Goal: Task Accomplishment & Management: Manage account settings

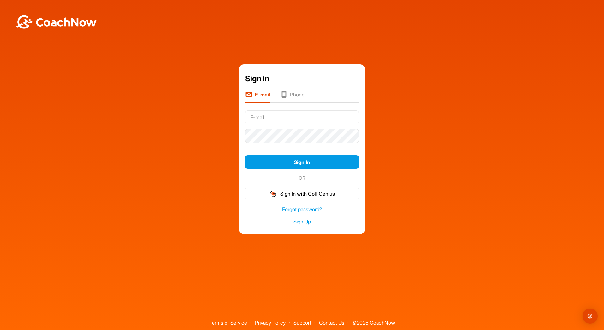
click at [278, 121] on input "text" at bounding box center [302, 117] width 114 height 14
click at [245, 155] on button "Sign In" at bounding box center [302, 162] width 114 height 14
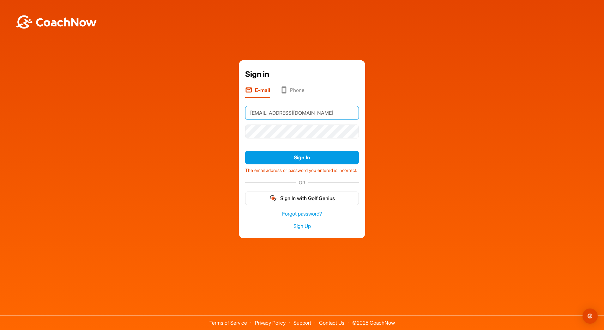
drag, startPoint x: 318, startPoint y: 116, endPoint x: 225, endPoint y: 111, distance: 92.6
click at [225, 111] on div "Sign in E-mail Phone [EMAIL_ADDRESS][DOMAIN_NAME] Sign In The email address or …" at bounding box center [301, 149] width 597 height 178
type input "l"
click at [292, 86] on li "Phone" at bounding box center [292, 92] width 24 height 12
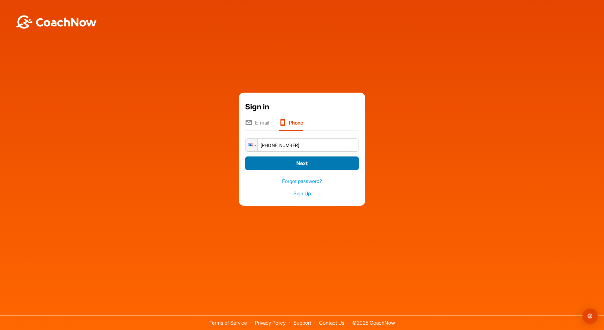
type input "[PHONE_NUMBER]"
click at [307, 169] on button "Next" at bounding box center [302, 163] width 114 height 14
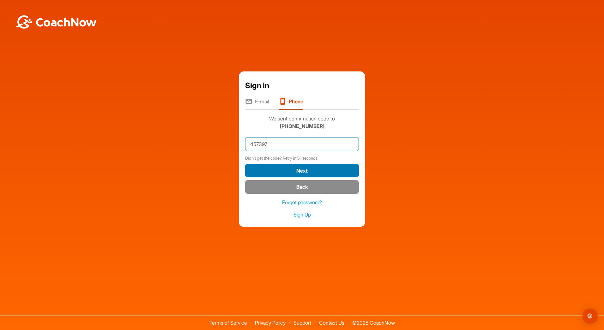
type input "457397"
click at [304, 170] on button "Next" at bounding box center [302, 171] width 114 height 14
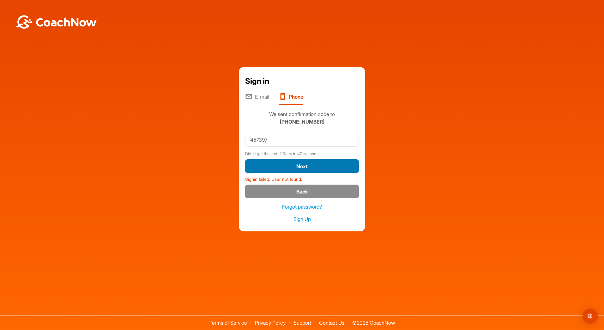
click at [291, 170] on button "Next" at bounding box center [302, 166] width 114 height 14
click at [258, 94] on li "E-mail" at bounding box center [257, 99] width 24 height 12
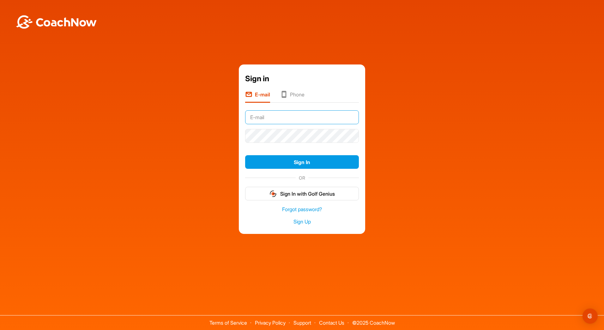
click at [271, 119] on input "text" at bounding box center [302, 117] width 114 height 14
type input "P"
click at [306, 210] on link "Forgot password?" at bounding box center [302, 209] width 114 height 7
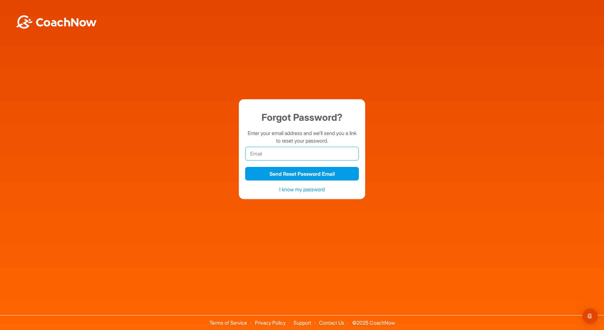
click at [251, 157] on input "email" at bounding box center [302, 154] width 114 height 14
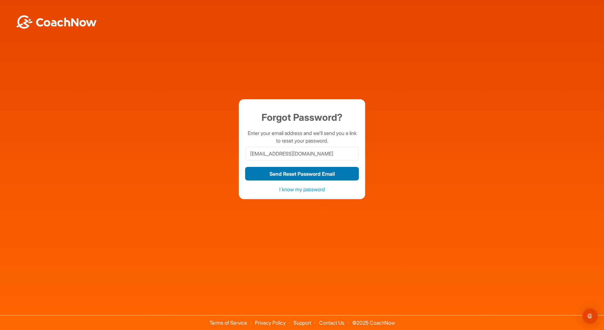
click at [305, 173] on button "Send Reset Password Email" at bounding box center [302, 174] width 114 height 14
click at [253, 154] on input "plarock91@gmail.com" at bounding box center [302, 154] width 114 height 14
type input "pjlarock91@gmail.com"
click at [305, 157] on input "pjlarock91@gmail.com" at bounding box center [302, 154] width 114 height 14
click at [347, 136] on p "Enter your email address and we'll send you a link to reset your password." at bounding box center [302, 136] width 114 height 15
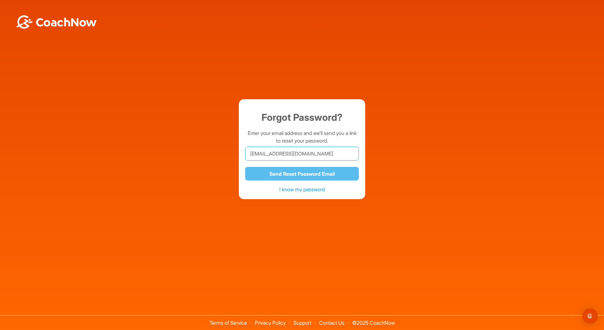
click at [324, 159] on input "pjlarock91@gmail.com" at bounding box center [302, 154] width 114 height 14
click at [307, 153] on input "pjlarock91@gmail.com" at bounding box center [302, 154] width 114 height 14
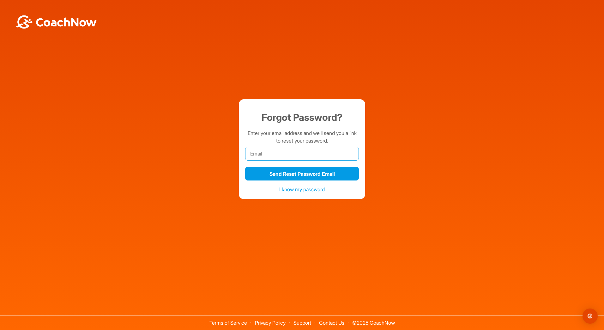
click at [282, 149] on input "email" at bounding box center [302, 154] width 114 height 14
click at [297, 152] on input "email" at bounding box center [302, 154] width 114 height 14
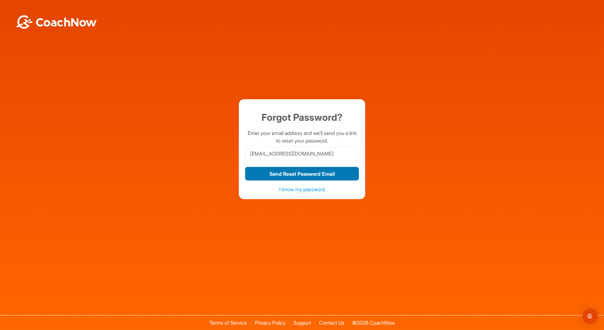
click at [306, 176] on button "Send Reset Password Email" at bounding box center [302, 174] width 114 height 14
click at [313, 154] on input "[EMAIL_ADDRESS][DOMAIN_NAME]" at bounding box center [302, 154] width 114 height 14
drag, startPoint x: 312, startPoint y: 154, endPoint x: 243, endPoint y: 153, distance: 69.2
click at [243, 153] on div "Forgot Password? Enter your email address and we'll send you a link to reset yo…" at bounding box center [302, 149] width 126 height 100
type input "larock.jenna@mayo.edu"
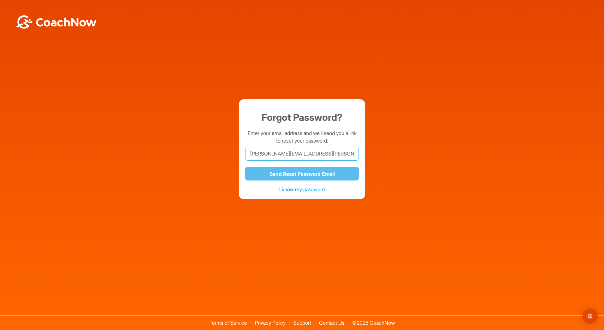
drag, startPoint x: 307, startPoint y: 151, endPoint x: 215, endPoint y: 154, distance: 92.6
click at [215, 154] on div "Forgot Password? Enter your email address and we'll send you a link to reset yo…" at bounding box center [301, 149] width 597 height 100
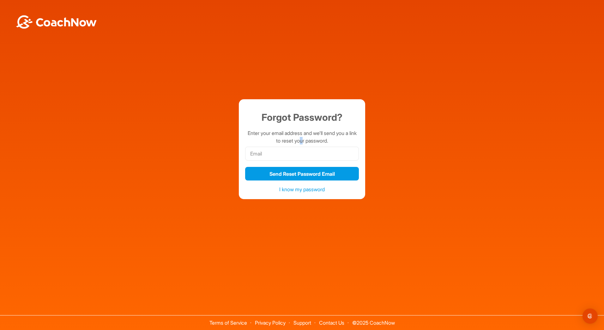
click at [302, 146] on div "Forgot Password? Enter your email address and we'll send you a link to reset yo…" at bounding box center [302, 152] width 114 height 85
click at [250, 153] on input "email" at bounding box center [302, 154] width 114 height 14
paste input "larock.jenna@mayo.edu"
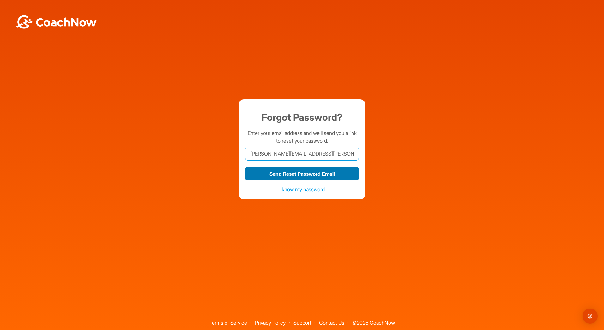
type input "larock.jenna@mayo.edu"
click at [283, 179] on button "Send Reset Password Email" at bounding box center [302, 174] width 114 height 14
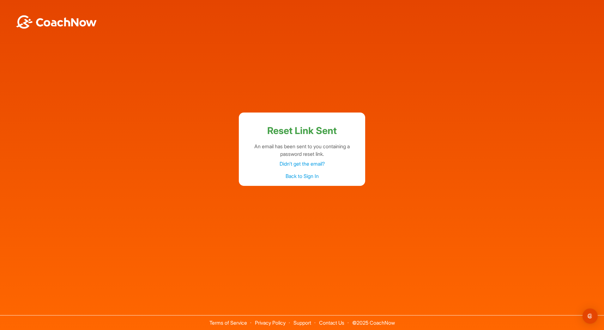
click at [303, 173] on link "Back to Sign In" at bounding box center [301, 176] width 33 height 6
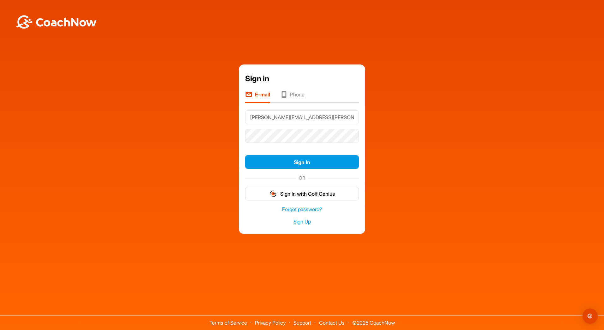
type input "larock.jenna@mayo.edu"
click at [245, 155] on button "Sign In" at bounding box center [302, 162] width 114 height 14
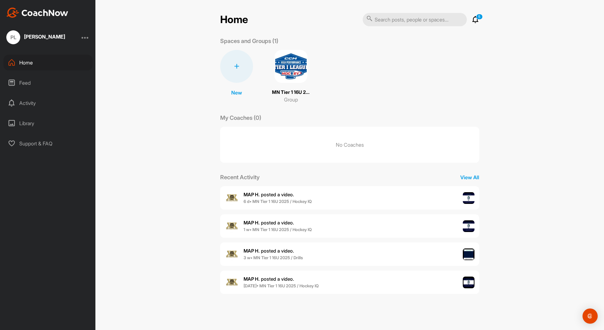
click at [318, 202] on div "MAP H. posted a video . 6 d • MN Tier 1 16U 2025 / Hockey IQ" at bounding box center [349, 197] width 259 height 23
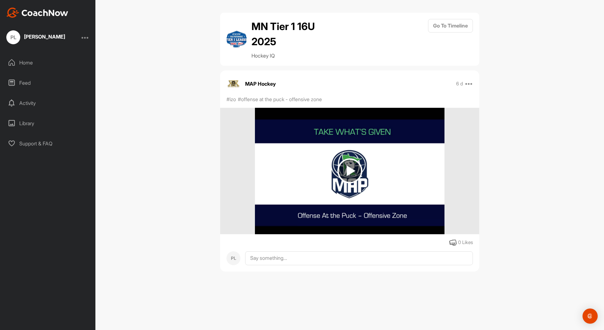
click at [346, 166] on img at bounding box center [349, 170] width 25 height 25
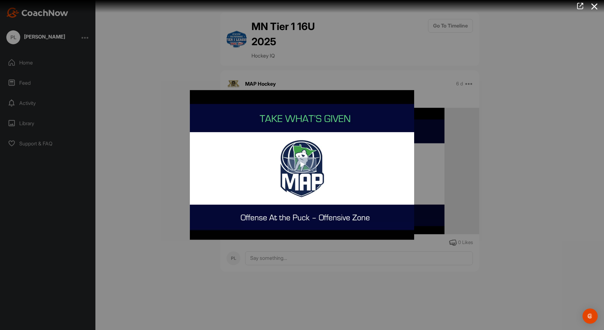
click at [302, 165] on span "Video Player" at bounding box center [302, 165] width 0 height 0
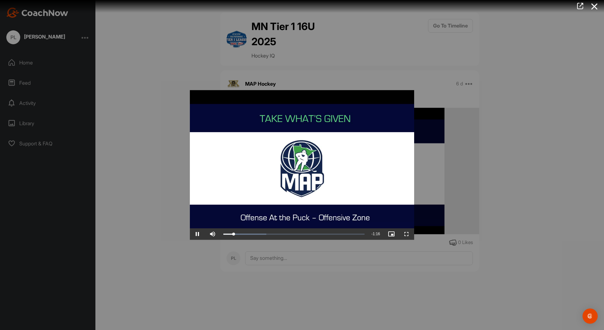
drag, startPoint x: 129, startPoint y: 202, endPoint x: 145, endPoint y: 200, distance: 16.3
click at [130, 202] on div at bounding box center [302, 165] width 604 height 330
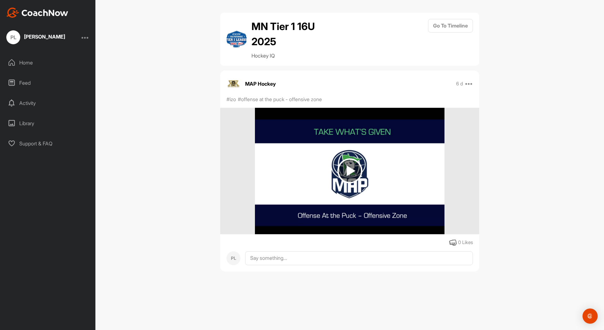
click at [23, 85] on div "Feed" at bounding box center [47, 83] width 89 height 16
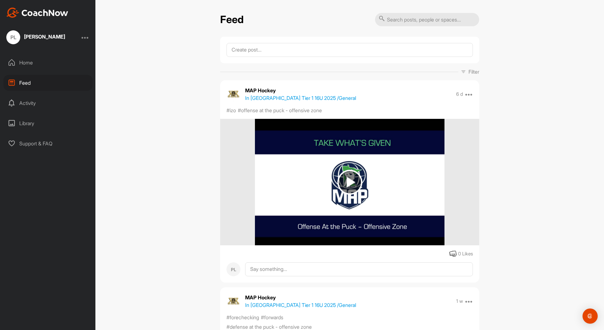
click at [31, 101] on div "Activity" at bounding box center [47, 103] width 89 height 16
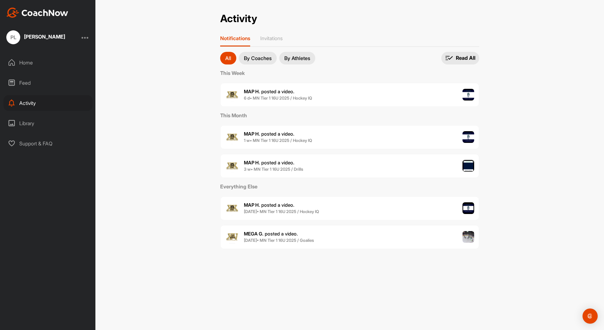
click at [21, 123] on div "Library" at bounding box center [47, 123] width 89 height 16
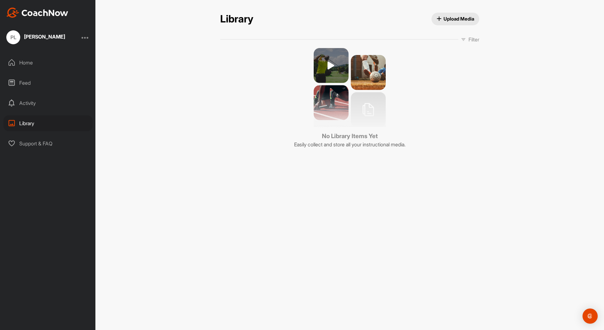
click at [22, 61] on div "Home" at bounding box center [47, 63] width 89 height 16
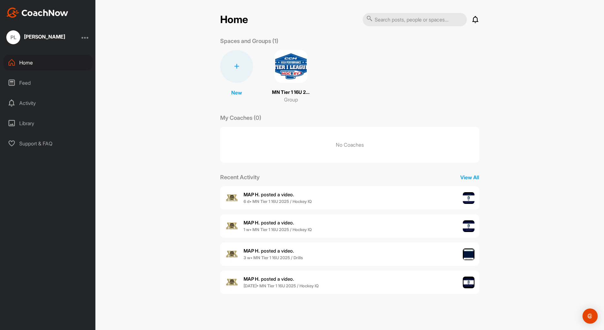
click at [21, 82] on div "Feed" at bounding box center [47, 83] width 89 height 16
